Goal: Task Accomplishment & Management: Complete application form

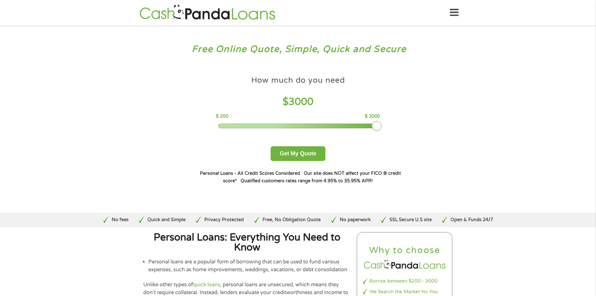
drag, startPoint x: 263, startPoint y: 127, endPoint x: 376, endPoint y: 128, distance: 113.2
click at [376, 128] on div at bounding box center [377, 126] width 10 height 10
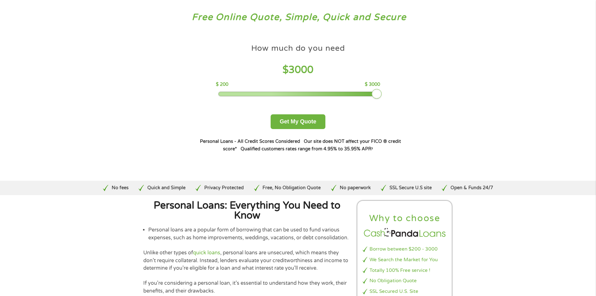
scroll to position [31, 0]
click at [299, 123] on button "Get My Quote" at bounding box center [298, 122] width 55 height 15
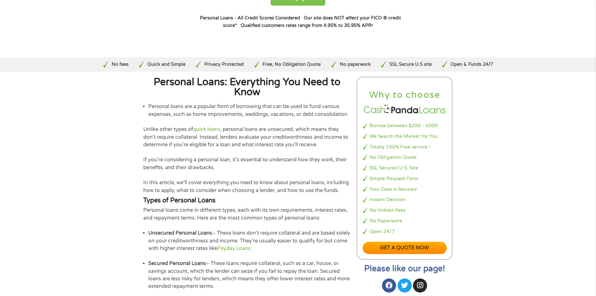
scroll to position [218, 0]
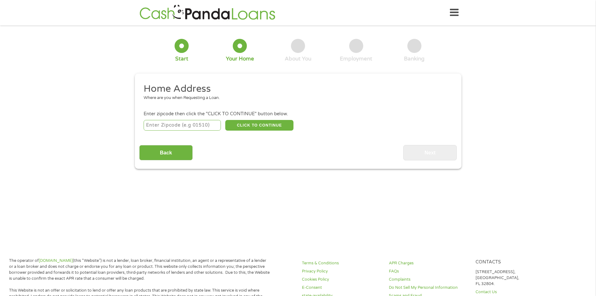
click at [188, 127] on input "number" at bounding box center [182, 125] width 77 height 11
type input "46321"
click at [250, 124] on button "CLICK TO CONTINUE" at bounding box center [259, 125] width 68 height 11
type input "46321"
type input "Munster"
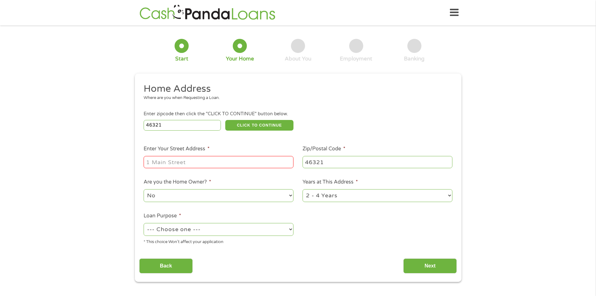
click at [231, 158] on input "Enter Your Street Address *" at bounding box center [219, 162] width 150 height 12
type input "[STREET_ADDRESS]"
click at [355, 195] on select "1 Year or less 1 - 2 Years 2 - 4 Years Over 4 Years" at bounding box center [377, 195] width 150 height 13
select select "60months"
click at [302, 189] on select "1 Year or less 1 - 2 Years 2 - 4 Years Over 4 Years" at bounding box center [377, 195] width 150 height 13
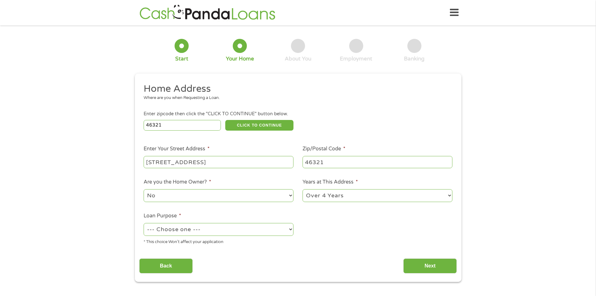
click at [223, 191] on select "No Yes" at bounding box center [219, 195] width 150 height 13
select select "yes"
click at [144, 189] on select "No Yes" at bounding box center [219, 195] width 150 height 13
click at [204, 229] on select "--- Choose one --- Pay Bills Debt Consolidation Home Improvement Major Purchase…" at bounding box center [219, 229] width 150 height 13
select select "majorpurchase"
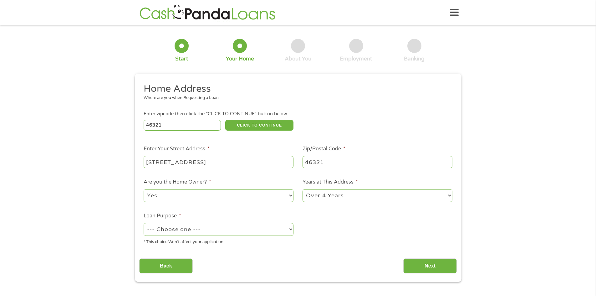
click at [144, 223] on select "--- Choose one --- Pay Bills Debt Consolidation Home Improvement Major Purchase…" at bounding box center [219, 229] width 150 height 13
click at [444, 265] on input "Next" at bounding box center [429, 265] width 53 height 15
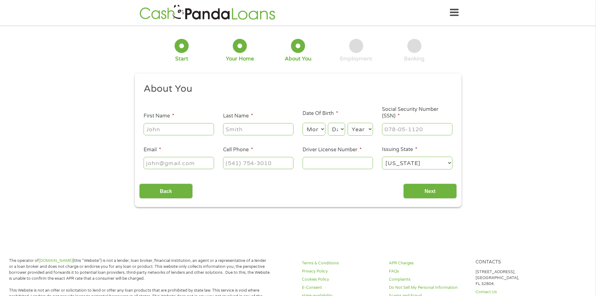
click at [192, 132] on input "First Name *" at bounding box center [179, 129] width 70 height 12
type input "[PERSON_NAME]"
type input "[EMAIL_ADDRESS][DOMAIN_NAME]"
type input "[PHONE_NUMBER]"
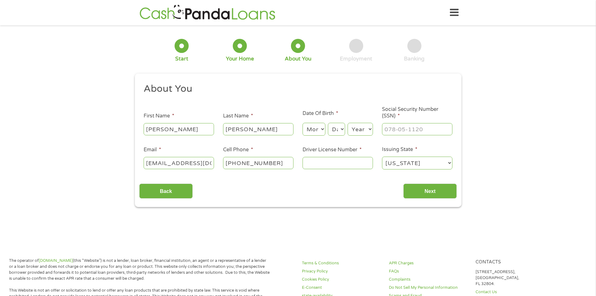
click at [312, 133] on select "Month 1 2 3 4 5 6 7 8 9 10 11 12" at bounding box center [313, 129] width 23 height 13
select select "8"
click at [302, 123] on select "Month 1 2 3 4 5 6 7 8 9 10 11 12" at bounding box center [313, 129] width 23 height 13
drag, startPoint x: 340, startPoint y: 131, endPoint x: 339, endPoint y: 134, distance: 3.5
click at [340, 133] on select "Day 1 2 3 4 5 6 7 8 9 10 11 12 13 14 15 16 17 18 19 20 21 22 23 24 25 26 27 28 …" at bounding box center [336, 129] width 17 height 13
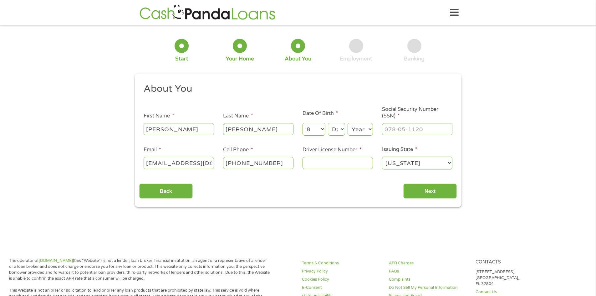
select select "20"
click at [328, 123] on select "Day 1 2 3 4 5 6 7 8 9 10 11 12 13 14 15 16 17 18 19 20 21 22 23 24 25 26 27 28 …" at bounding box center [336, 129] width 17 height 13
click at [365, 131] on select "Year [DATE] 2006 2005 2004 2003 2002 2001 2000 1999 1998 1997 1996 1995 1994 19…" at bounding box center [359, 129] width 25 height 13
select select "1973"
click at [347, 123] on select "Year [DATE] 2006 2005 2004 2003 2002 2001 2000 1999 1998 1997 1996 1995 1994 19…" at bounding box center [359, 129] width 25 height 13
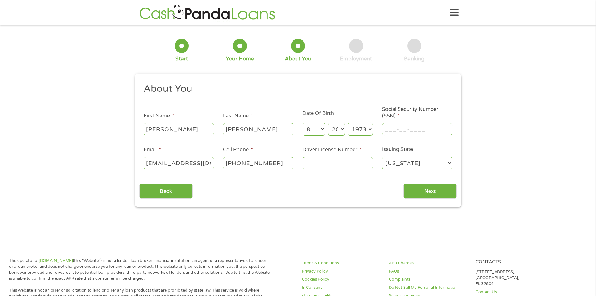
click at [406, 131] on input "___-__-____" at bounding box center [417, 129] width 70 height 12
type input "344-68-8354"
click at [309, 162] on input "Driver License Number *" at bounding box center [337, 163] width 70 height 12
type input "3410038108"
click at [415, 194] on input "Next" at bounding box center [429, 190] width 53 height 15
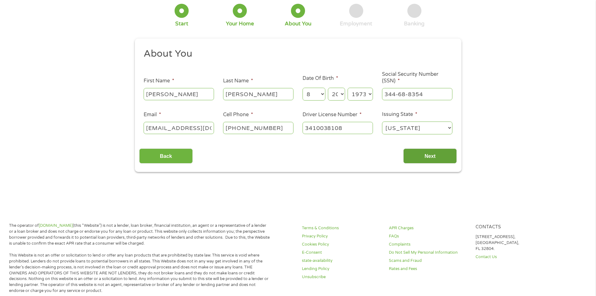
scroll to position [0, 0]
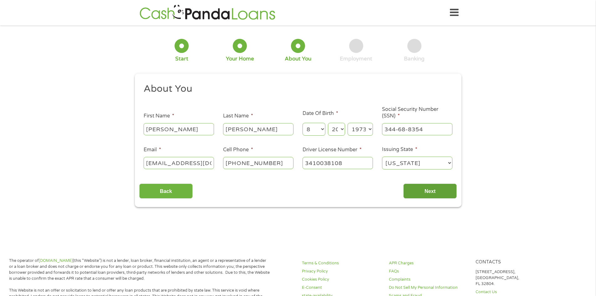
click at [428, 189] on input "Next" at bounding box center [429, 190] width 53 height 15
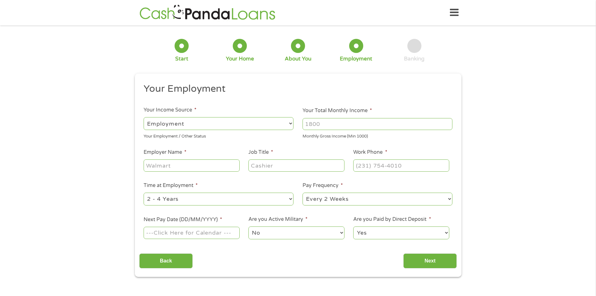
click at [347, 127] on input "Your Total Monthly Income *" at bounding box center [377, 124] width 150 height 12
type input "3000"
click at [198, 163] on input "Employer Name *" at bounding box center [192, 165] width 96 height 12
type input "S"
click at [225, 165] on input "[GEOGRAPHIC_DATA]" at bounding box center [192, 165] width 96 height 12
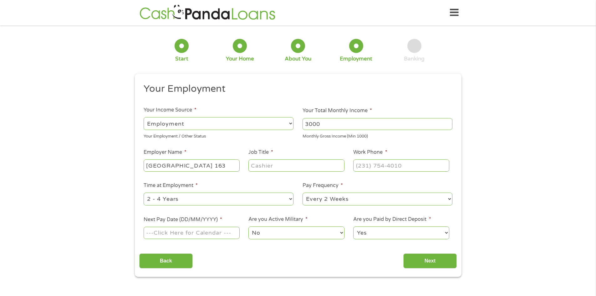
type input "[GEOGRAPHIC_DATA] 163"
click at [269, 166] on input "Job Title *" at bounding box center [296, 165] width 96 height 12
type input "J"
type input "Health Coordinator"
click at [357, 164] on input "(___) ___-____" at bounding box center [401, 165] width 96 height 12
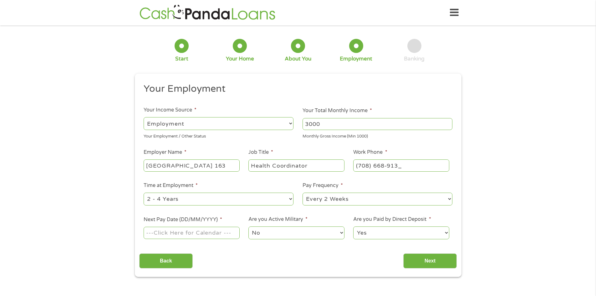
type input "[PHONE_NUMBER]"
click at [286, 202] on select "--- Choose one --- 1 Year or less 1 - 2 Years 2 - 4 Years Over 4 Years" at bounding box center [219, 198] width 150 height 13
select select "60months"
click at [144, 192] on select "--- Choose one --- 1 Year or less 1 - 2 Years 2 - 4 Years Over 4 Years" at bounding box center [219, 198] width 150 height 13
click at [158, 231] on input "Next Pay Date (DD/MM/YYYY) *" at bounding box center [192, 232] width 96 height 12
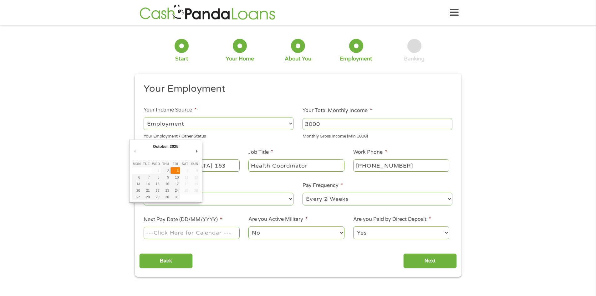
type input "[DATE]"
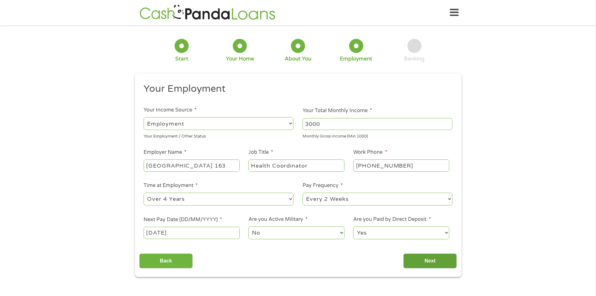
drag, startPoint x: 429, startPoint y: 261, endPoint x: 411, endPoint y: 253, distance: 19.2
click at [428, 261] on input "Next" at bounding box center [429, 260] width 53 height 15
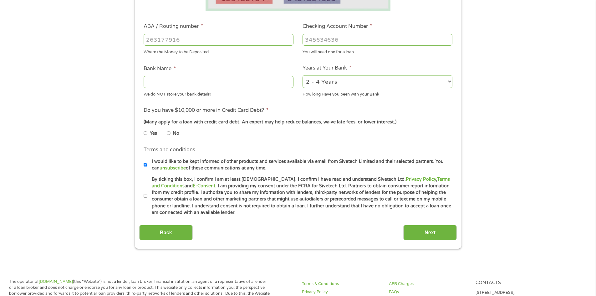
scroll to position [219, 0]
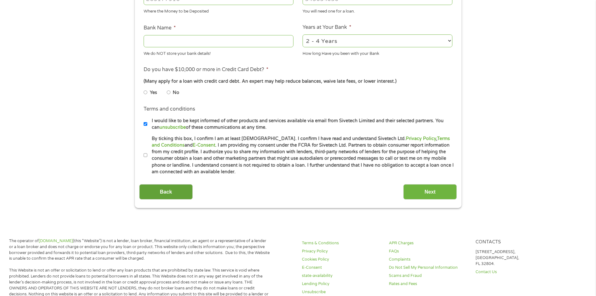
click at [172, 191] on input "Back" at bounding box center [165, 191] width 53 height 15
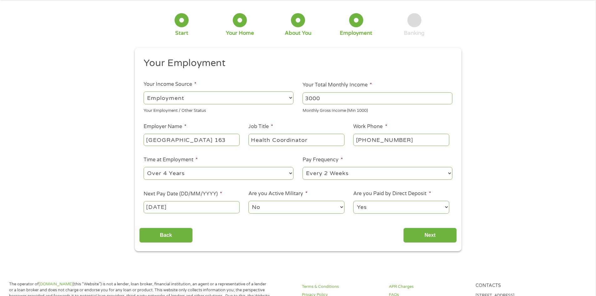
scroll to position [0, 0]
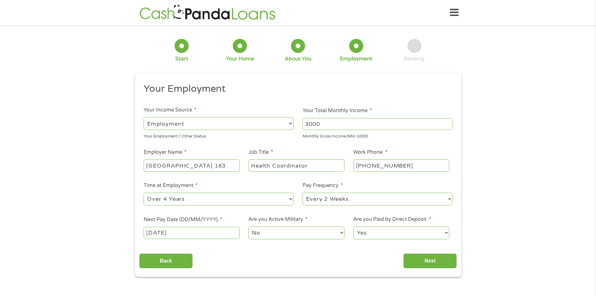
drag, startPoint x: 194, startPoint y: 232, endPoint x: 189, endPoint y: 223, distance: 10.8
click at [193, 232] on input "[DATE]" at bounding box center [192, 232] width 96 height 12
click at [328, 260] on div "Back Next" at bounding box center [297, 258] width 317 height 20
click at [435, 260] on input "Next" at bounding box center [429, 260] width 53 height 15
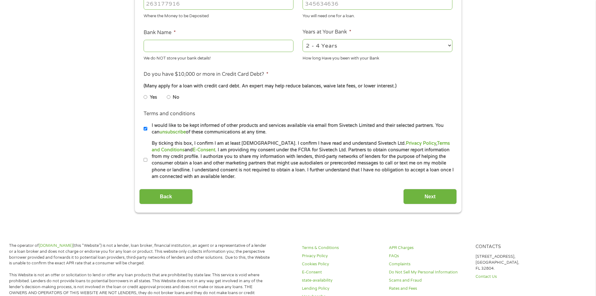
scroll to position [125, 0]
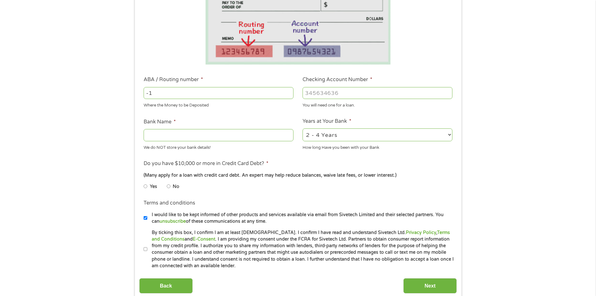
type input "-1"
click at [288, 95] on input "-1" at bounding box center [219, 93] width 150 height 12
click at [223, 94] on input "-1" at bounding box center [219, 93] width 150 height 12
type input "031176110"
type input "CAPITAL ONE NA"
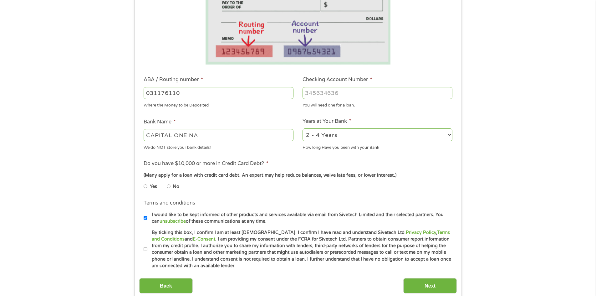
type input "031176110"
click at [317, 94] on input "Checking Account Number *" at bounding box center [377, 93] width 150 height 12
type input "36328419734"
click at [343, 137] on select "2 - 4 Years 6 - 12 Months 1 - 2 Years Over 4 Years" at bounding box center [377, 134] width 150 height 13
select select "12months"
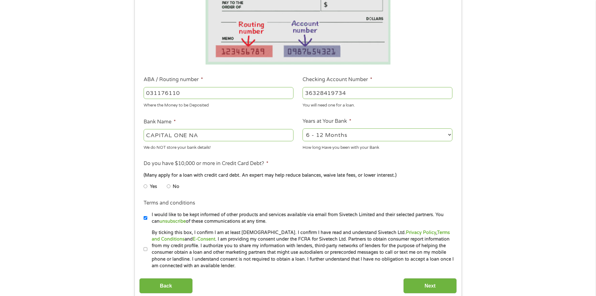
click at [302, 128] on select "2 - 4 Years 6 - 12 Months 1 - 2 Years Over 4 Years" at bounding box center [377, 134] width 150 height 13
click at [168, 186] on input "No" at bounding box center [169, 186] width 4 height 10
radio input "true"
click at [144, 246] on input "By ticking this box, I confirm I am at least [DEMOGRAPHIC_DATA]. I confirm I ha…" at bounding box center [146, 249] width 4 height 10
checkbox input "true"
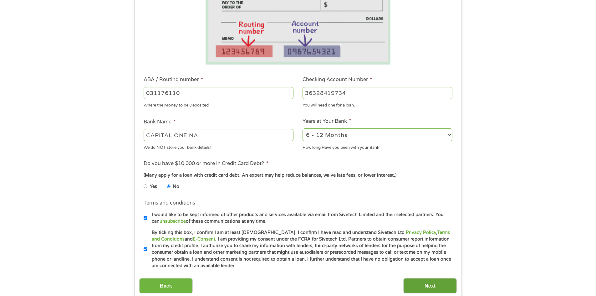
drag, startPoint x: 430, startPoint y: 286, endPoint x: 424, endPoint y: 284, distance: 6.2
click at [429, 285] on input "Next" at bounding box center [429, 285] width 53 height 15
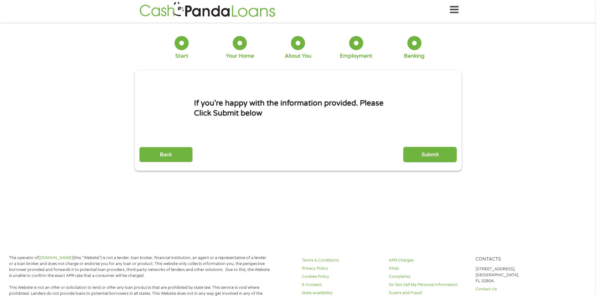
scroll to position [0, 0]
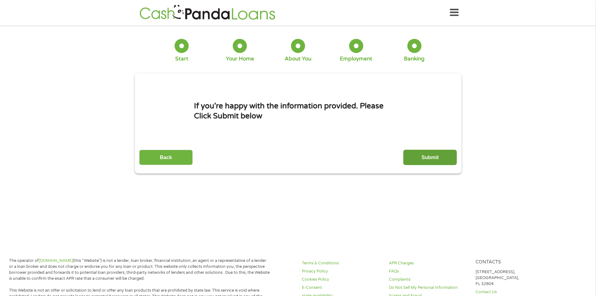
click at [430, 156] on input "Submit" at bounding box center [429, 156] width 53 height 15
